Goal: Task Accomplishment & Management: Manage account settings

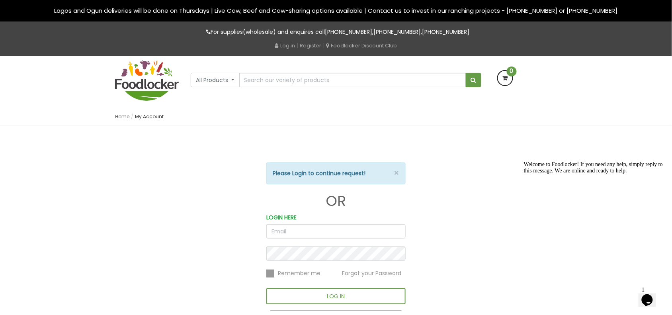
click at [271, 229] on input "email" at bounding box center [335, 231] width 139 height 14
type input "[PERSON_NAME][EMAIL_ADDRESS][DOMAIN_NAME]"
click at [266, 288] on button "LOG IN" at bounding box center [335, 296] width 139 height 16
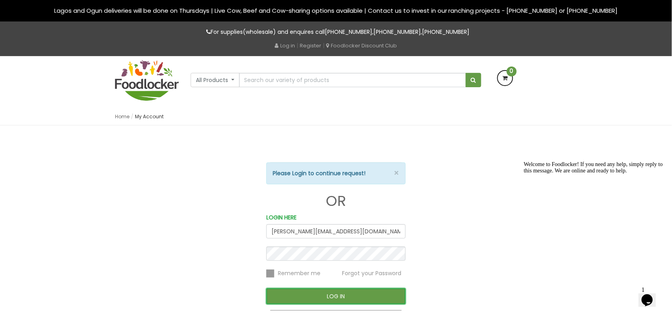
click at [337, 297] on button "LOG IN" at bounding box center [335, 296] width 139 height 16
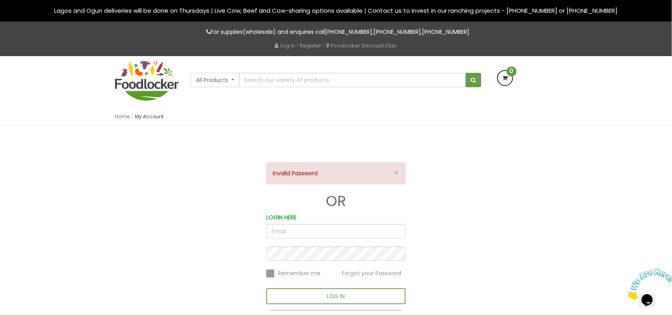
click at [278, 231] on input "email" at bounding box center [335, 231] width 139 height 14
type input "[PERSON_NAME][EMAIL_ADDRESS][DOMAIN_NAME]"
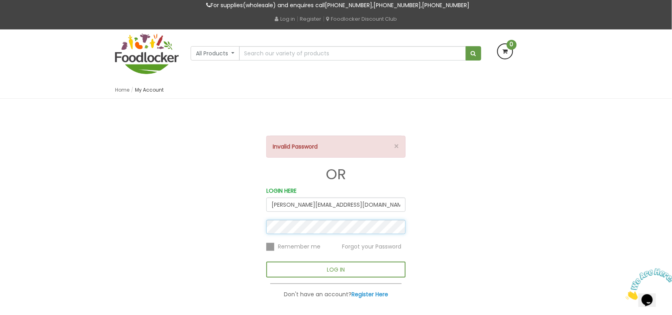
scroll to position [50, 0]
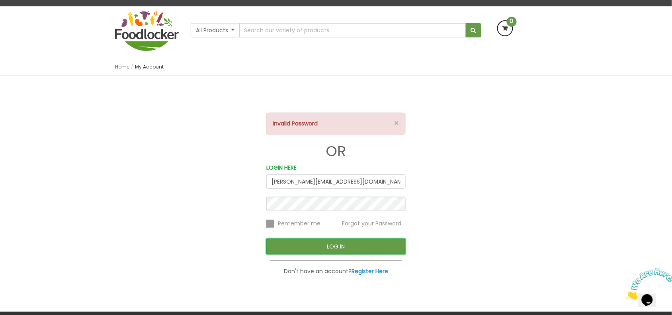
click at [325, 248] on button "LOG IN" at bounding box center [335, 246] width 139 height 16
